Goal: Task Accomplishment & Management: Complete application form

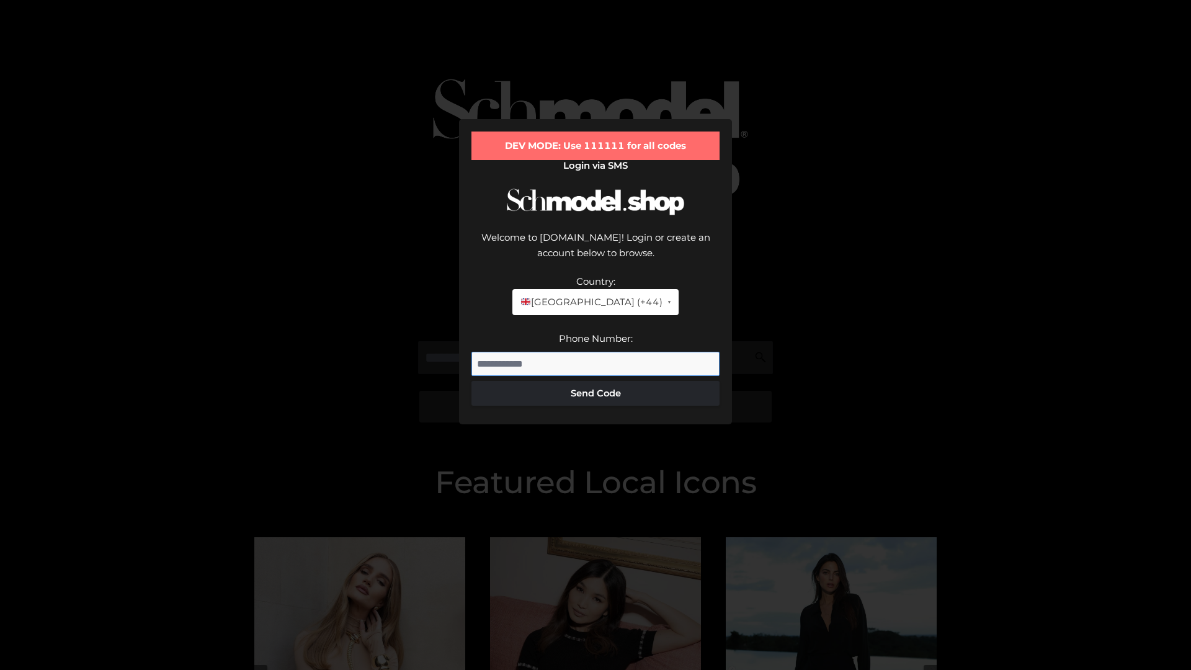
click at [595, 352] on input "Phone Number:" at bounding box center [595, 364] width 248 height 25
type input "**********"
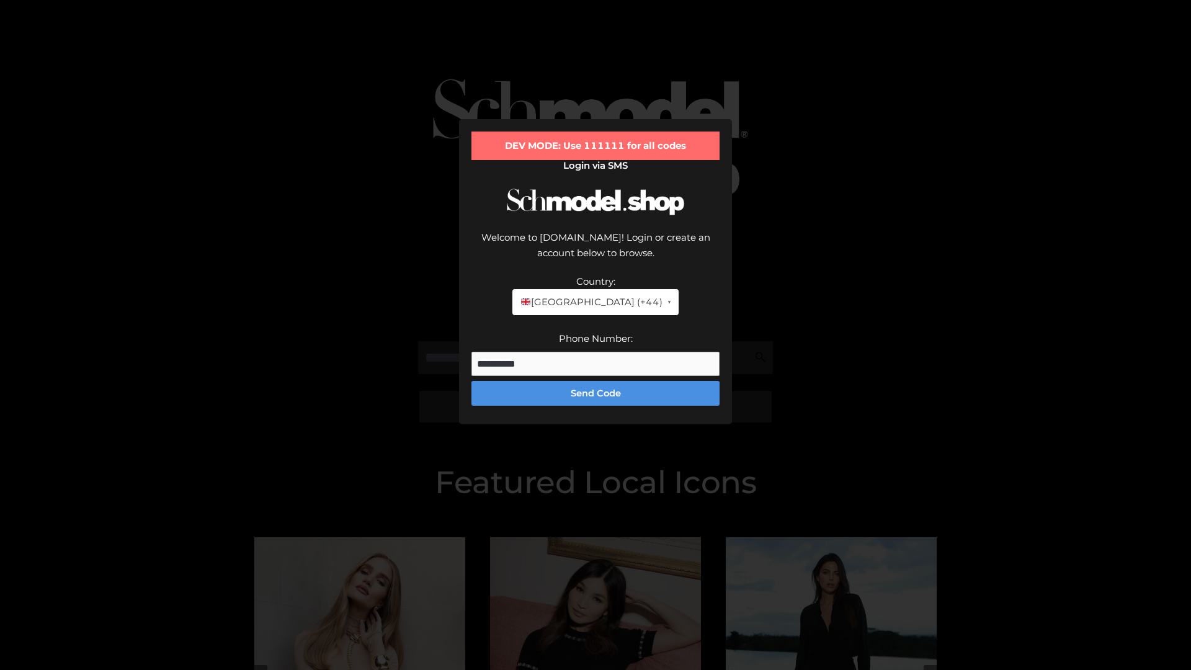
click at [595, 381] on button "Send Code" at bounding box center [595, 393] width 248 height 25
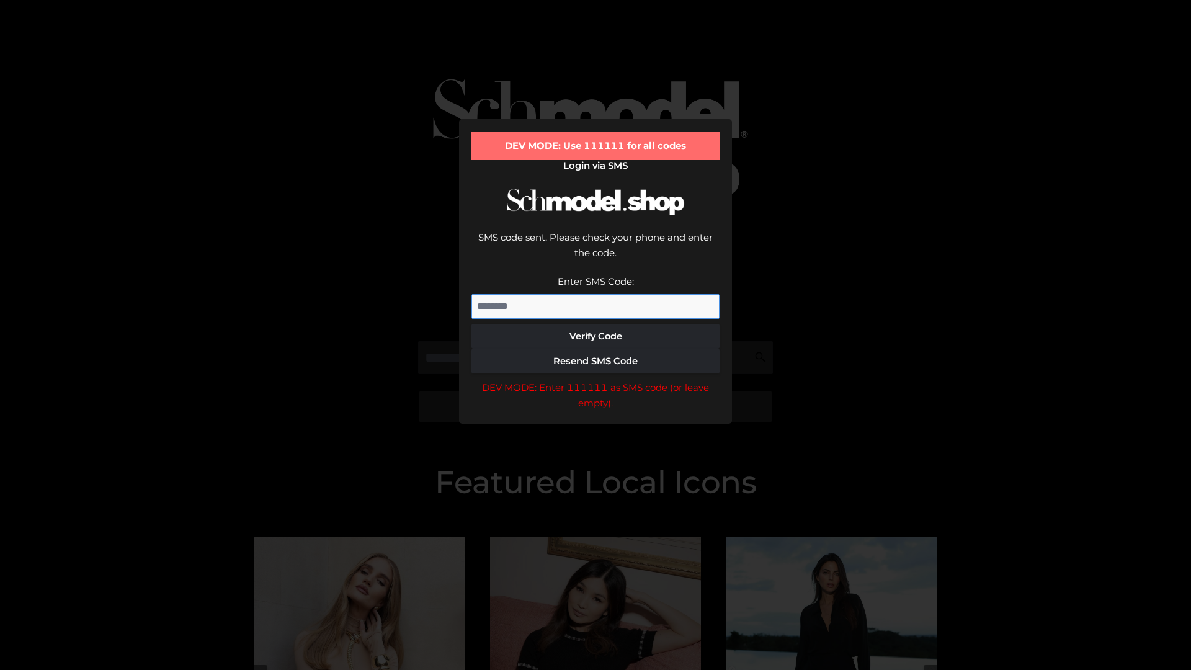
click at [595, 294] on input "Enter SMS Code:" at bounding box center [595, 306] width 248 height 25
type input "******"
click at [595, 324] on button "Verify Code" at bounding box center [595, 336] width 248 height 25
click at [595, 380] on div "DEV MODE: Enter 111111 as SMS code (or leave empty)." at bounding box center [595, 396] width 248 height 32
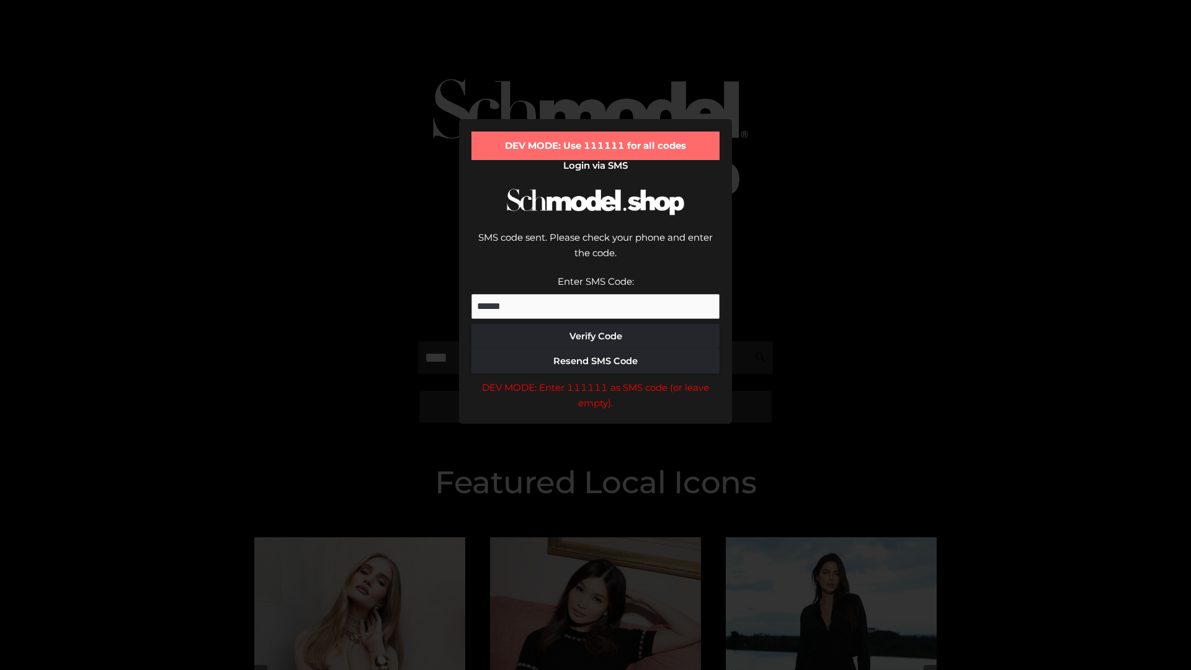
click at [595, 380] on div "DEV MODE: Enter 111111 as SMS code (or leave empty)." at bounding box center [595, 396] width 248 height 32
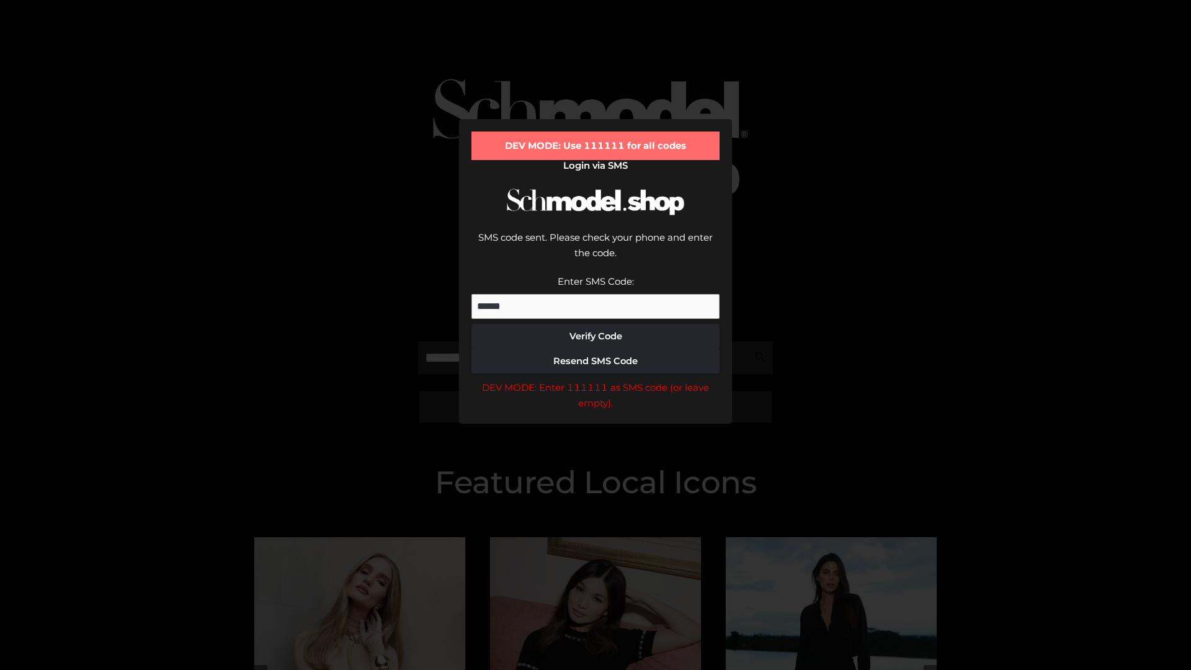
click at [595, 380] on div "DEV MODE: Enter 111111 as SMS code (or leave empty)." at bounding box center [595, 396] width 248 height 32
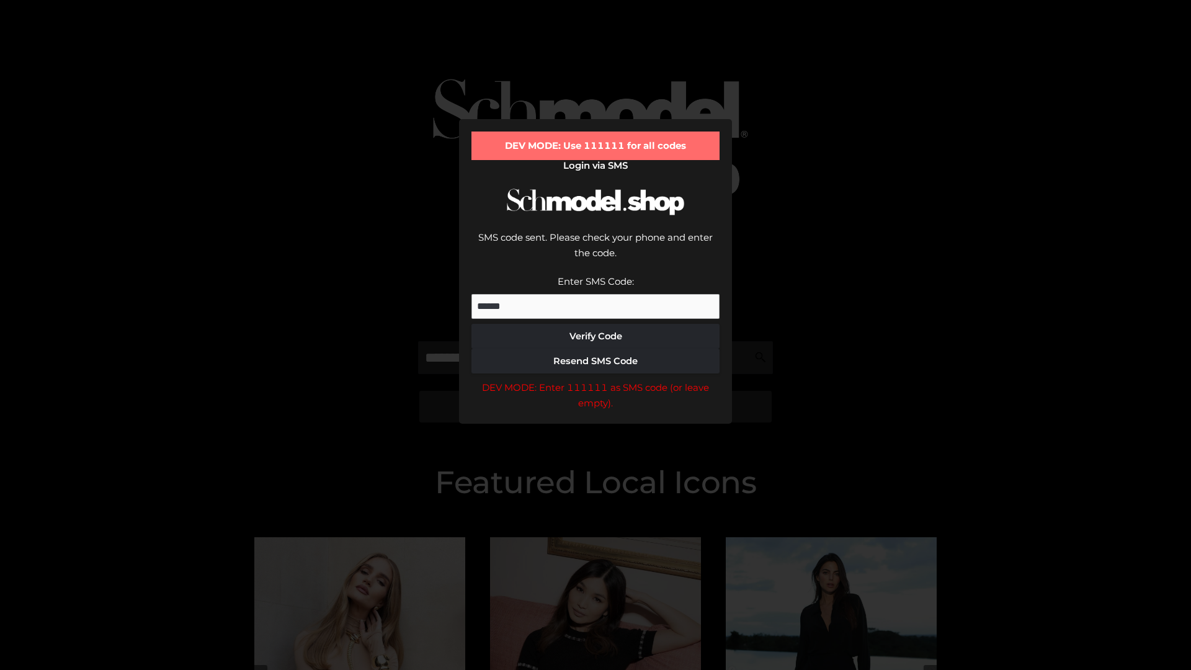
click at [595, 380] on div "DEV MODE: Enter 111111 as SMS code (or leave empty)." at bounding box center [595, 396] width 248 height 32
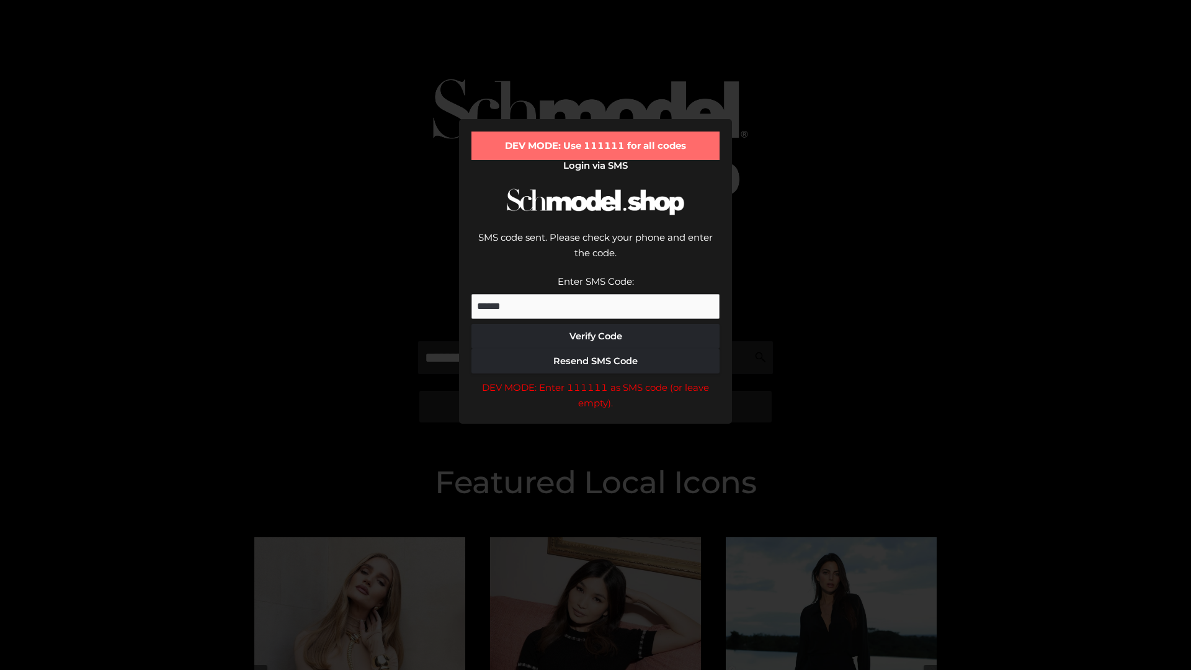
click at [595, 380] on div "DEV MODE: Enter 111111 as SMS code (or leave empty)." at bounding box center [595, 396] width 248 height 32
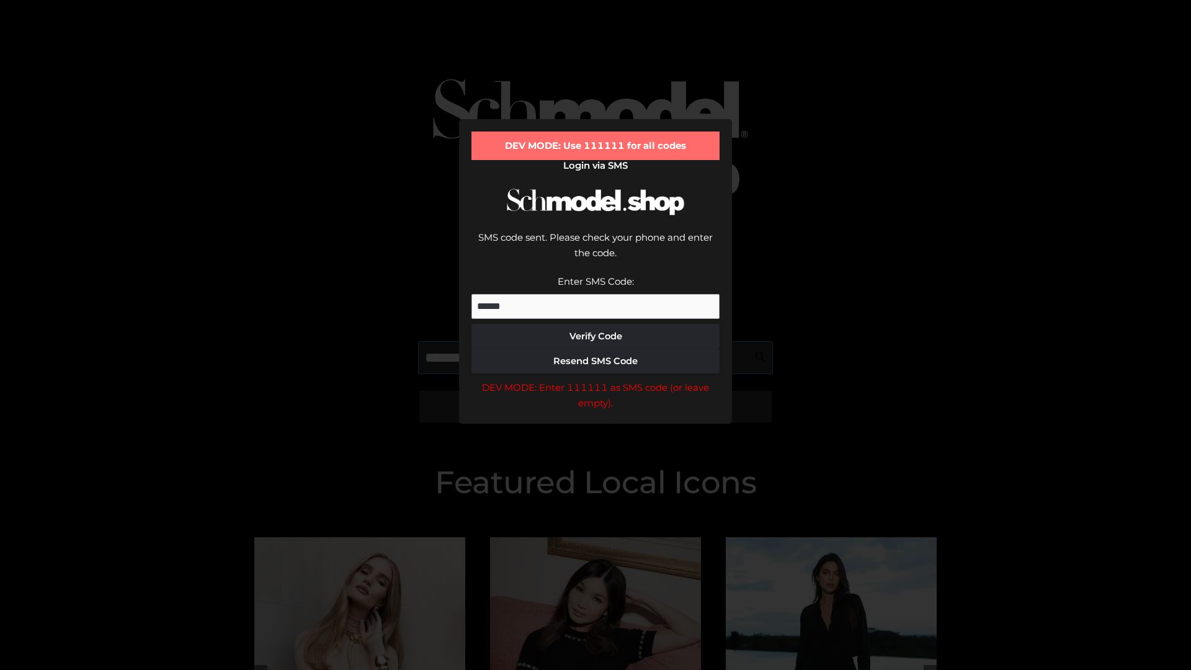
scroll to position [0, 1]
click at [595, 380] on div "DEV MODE: Enter 111111 as SMS code (or leave empty)." at bounding box center [595, 396] width 248 height 32
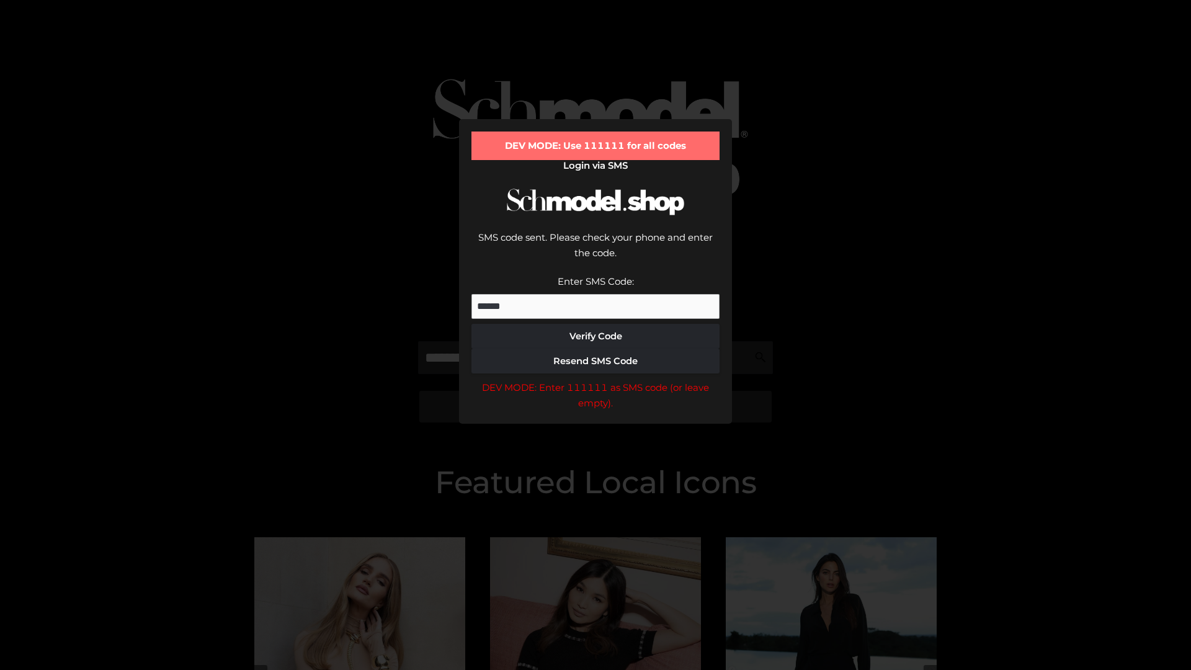
click at [595, 380] on div "DEV MODE: Enter 111111 as SMS code (or leave empty)." at bounding box center [595, 396] width 248 height 32
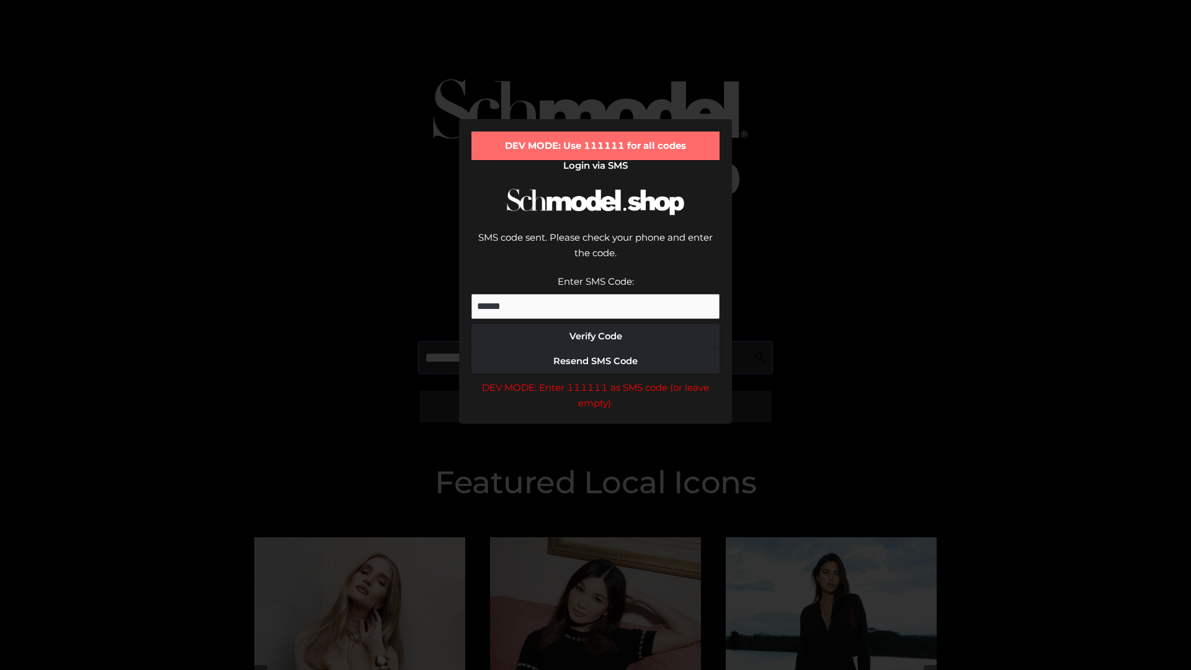
scroll to position [0, 76]
click at [595, 380] on div "DEV MODE: Enter 111111 as SMS code (or leave empty)." at bounding box center [595, 396] width 248 height 32
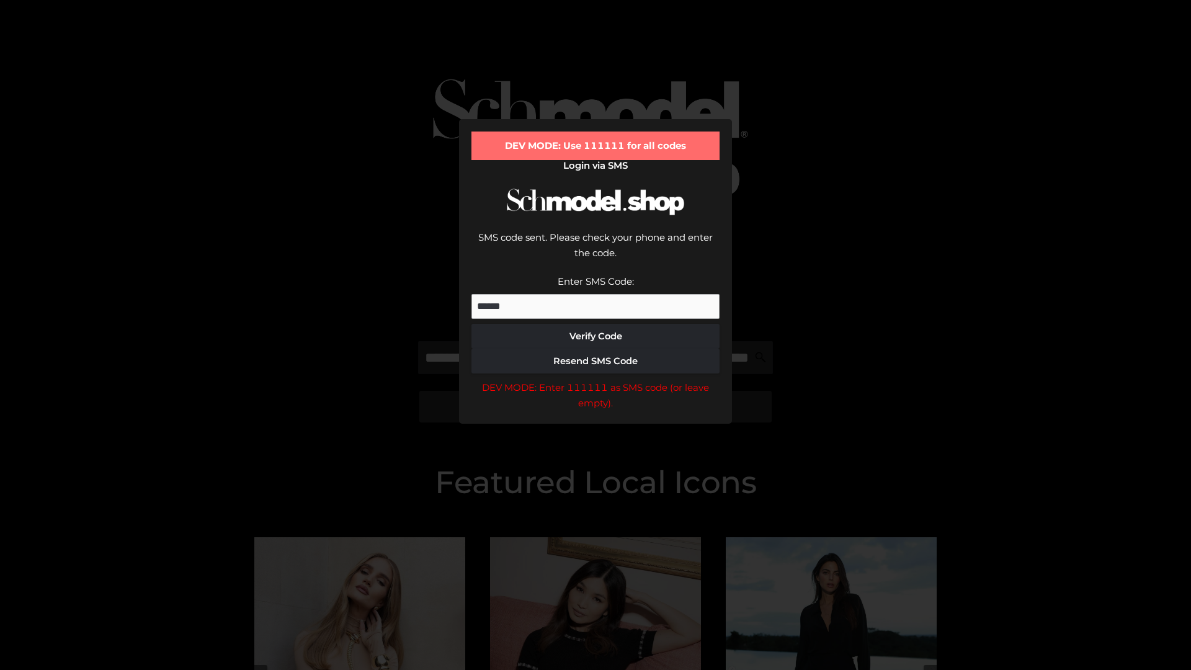
click at [595, 380] on div "DEV MODE: Enter 111111 as SMS code (or leave empty)." at bounding box center [595, 396] width 248 height 32
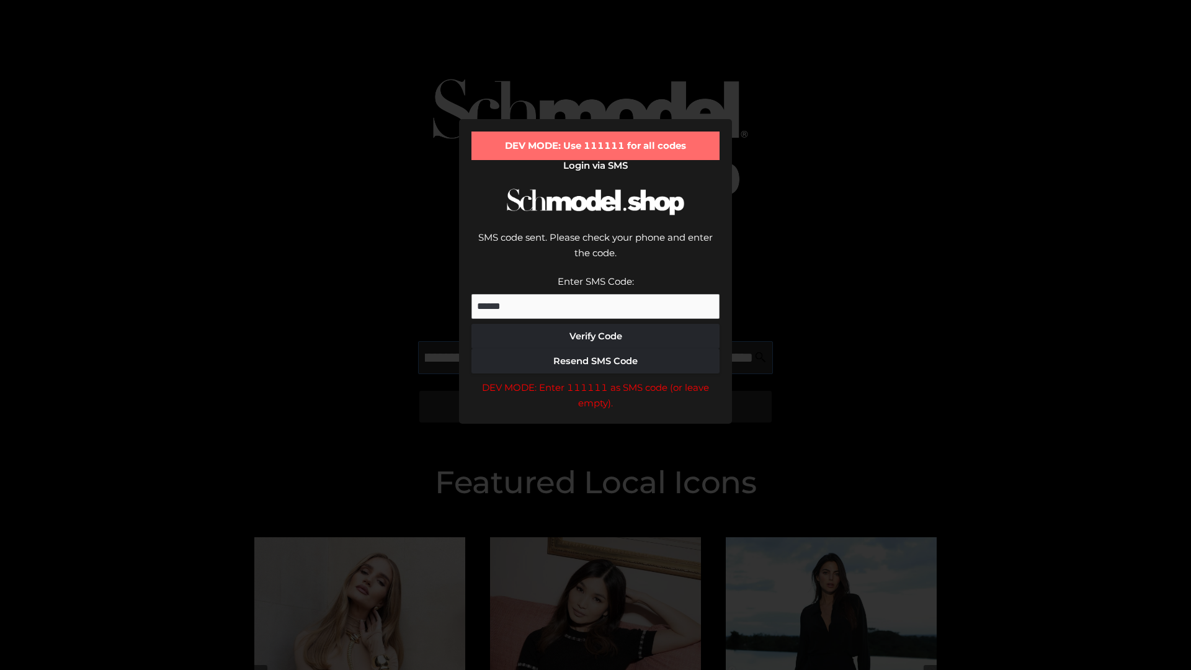
scroll to position [0, 154]
click at [595, 380] on div "DEV MODE: Enter 111111 as SMS code (or leave empty)." at bounding box center [595, 396] width 248 height 32
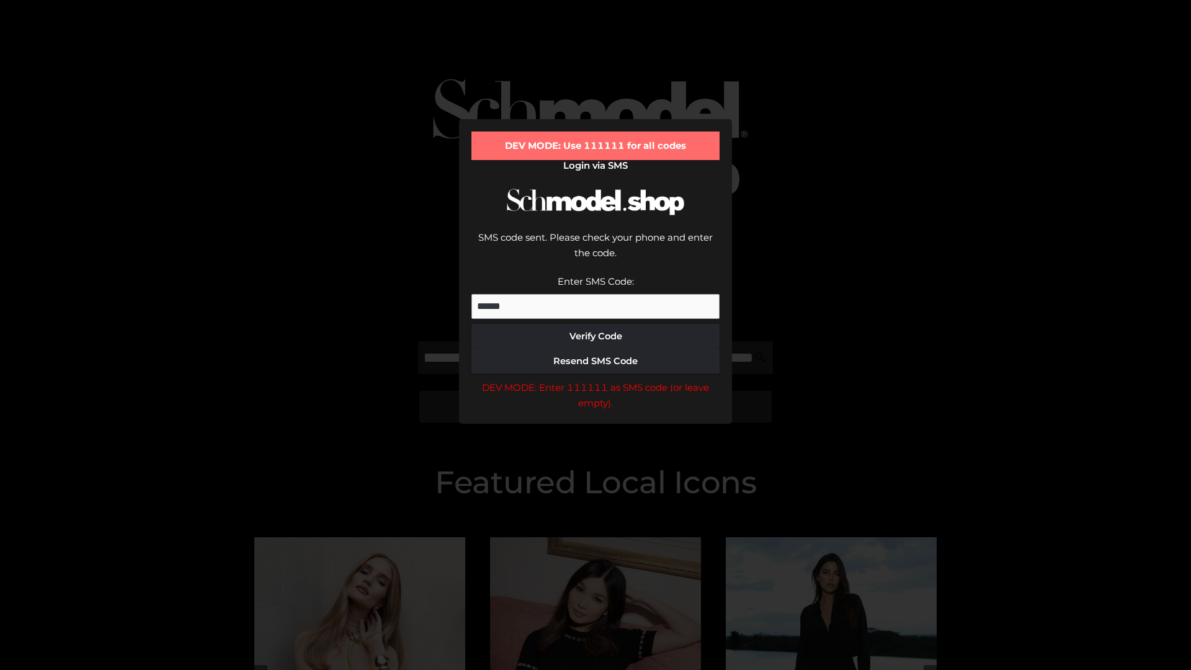
click at [595, 380] on div "DEV MODE: Enter 111111 as SMS code (or leave empty)." at bounding box center [595, 396] width 248 height 32
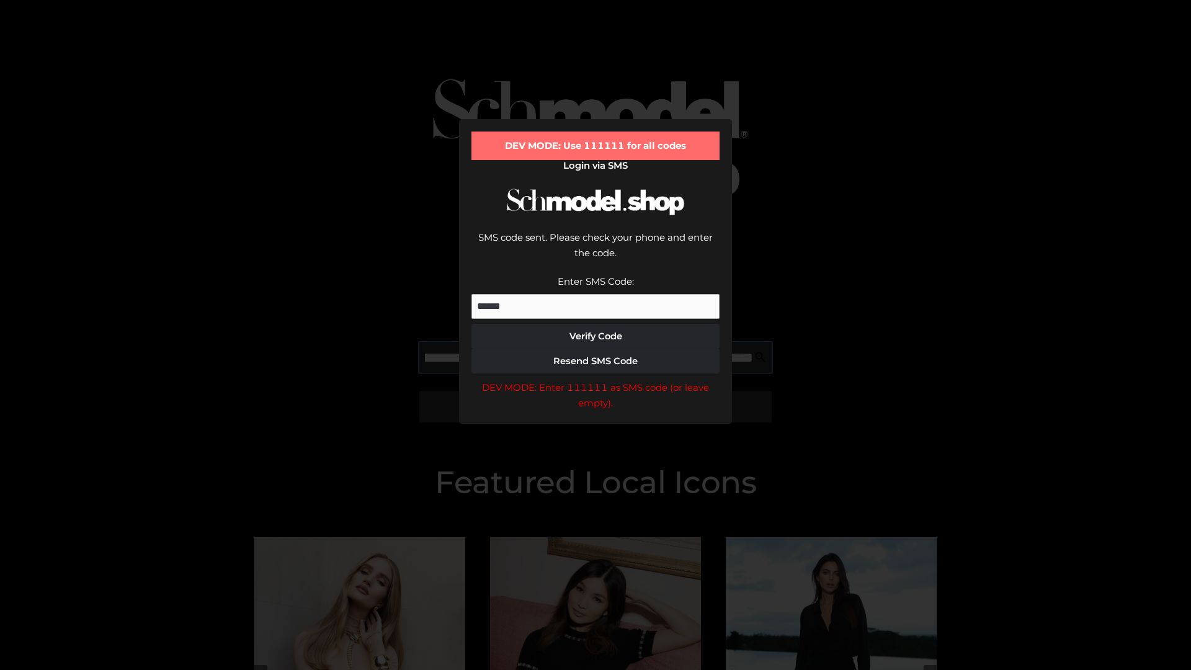
scroll to position [0, 225]
click at [595, 380] on div "DEV MODE: Enter 111111 as SMS code (or leave empty)." at bounding box center [595, 396] width 248 height 32
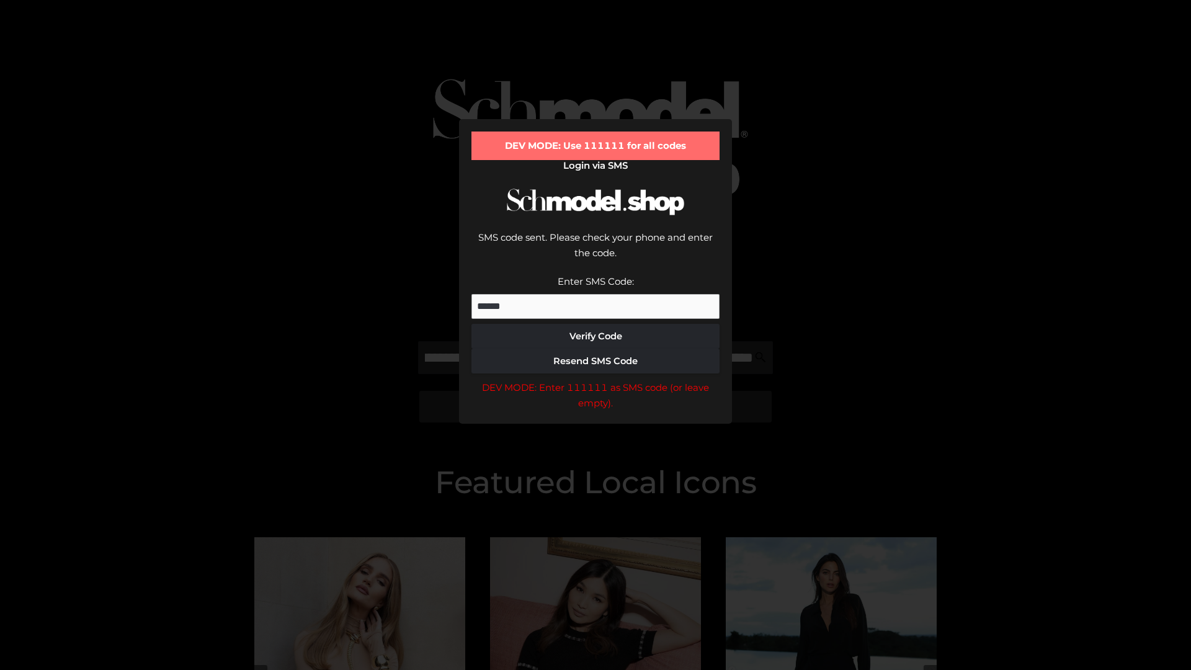
click at [595, 380] on div "DEV MODE: Enter 111111 as SMS code (or leave empty)." at bounding box center [595, 396] width 248 height 32
type input "**********"
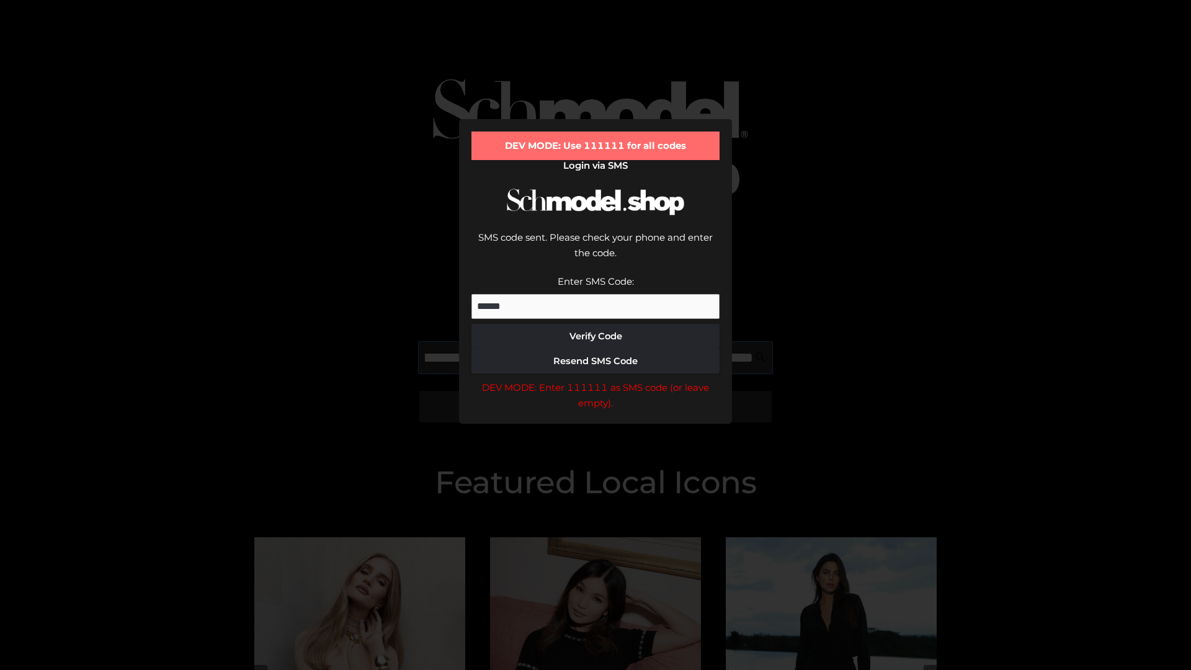
scroll to position [0, 288]
